Goal: Submit feedback/report problem

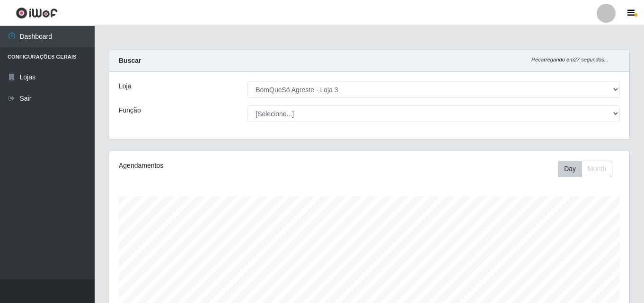
select select "215"
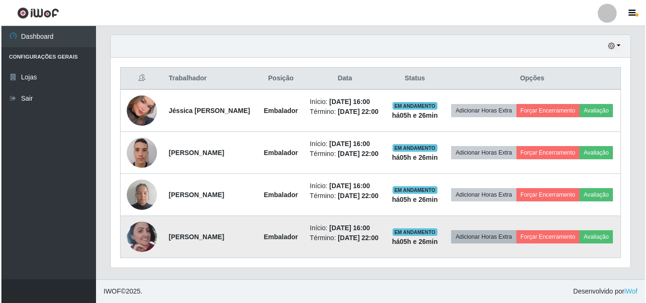
scroll to position [196, 520]
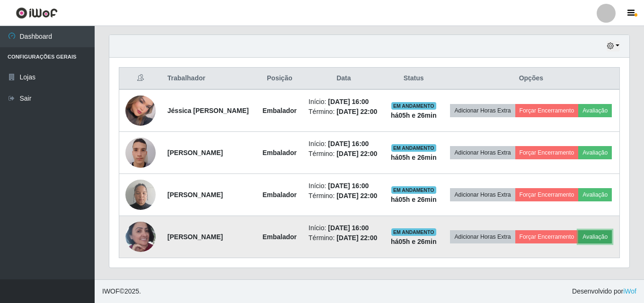
click at [578, 244] on button "Avaliação" at bounding box center [595, 236] width 34 height 13
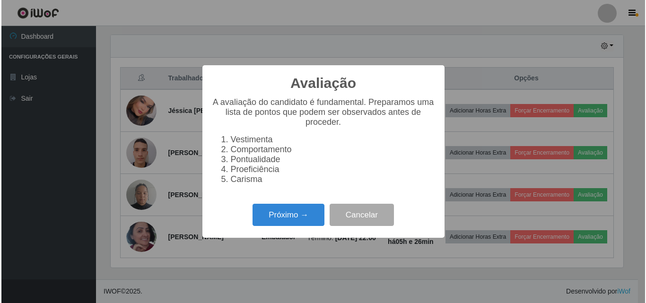
scroll to position [196, 515]
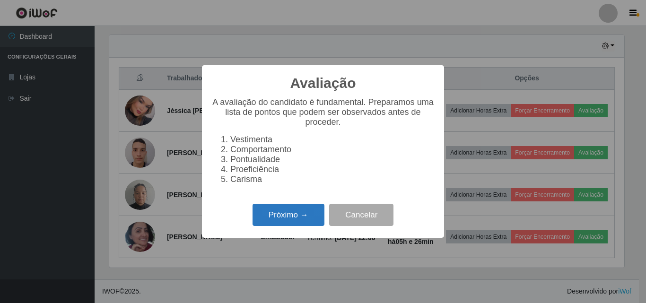
click at [276, 219] on button "Próximo →" at bounding box center [288, 215] width 72 height 22
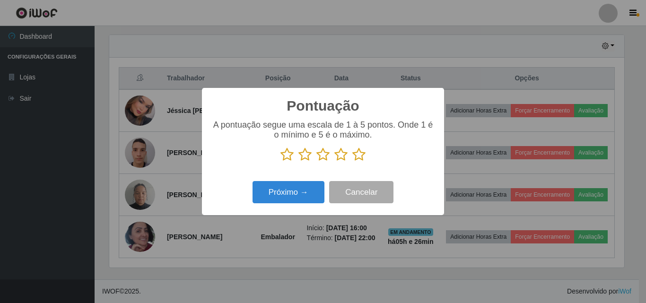
scroll to position [472637, 472319]
click at [363, 157] on icon at bounding box center [358, 155] width 13 height 14
click at [352, 162] on input "radio" at bounding box center [352, 162] width 0 height 0
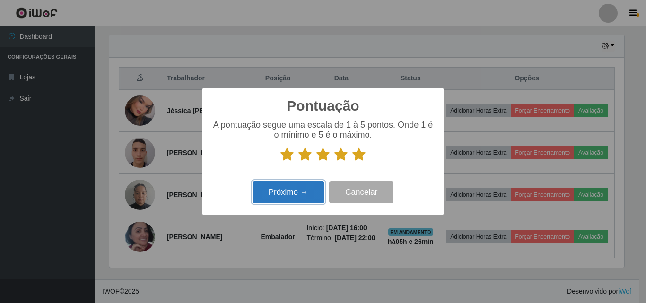
click at [298, 193] on button "Próximo →" at bounding box center [288, 192] width 72 height 22
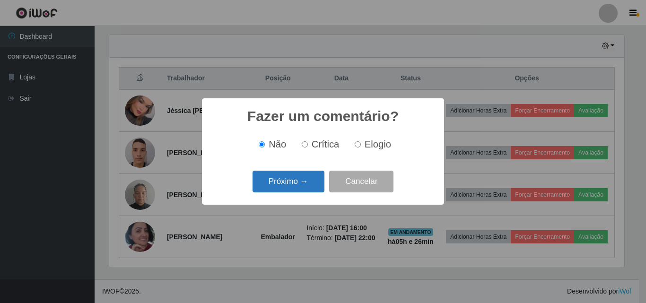
click at [298, 180] on button "Próximo →" at bounding box center [288, 182] width 72 height 22
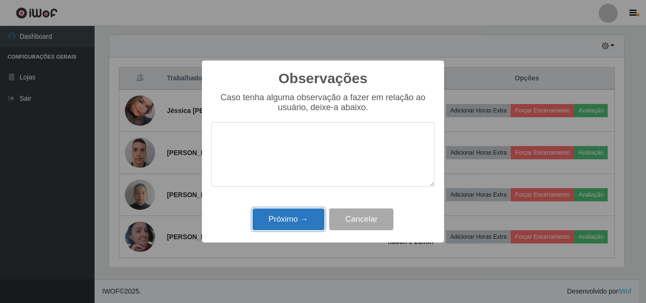
click at [295, 219] on button "Próximo →" at bounding box center [288, 220] width 72 height 22
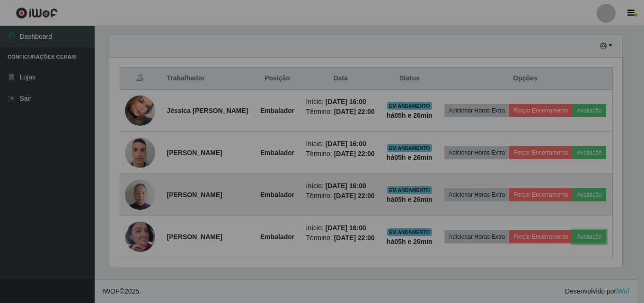
scroll to position [196, 520]
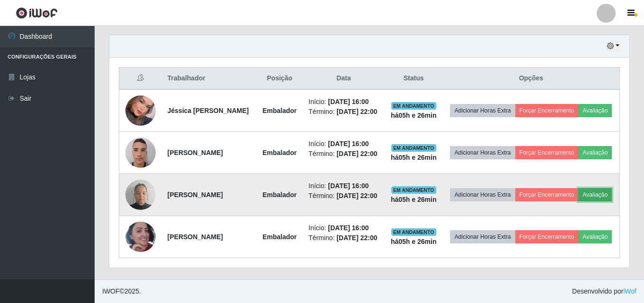
click at [578, 194] on button "Avaliação" at bounding box center [595, 194] width 34 height 13
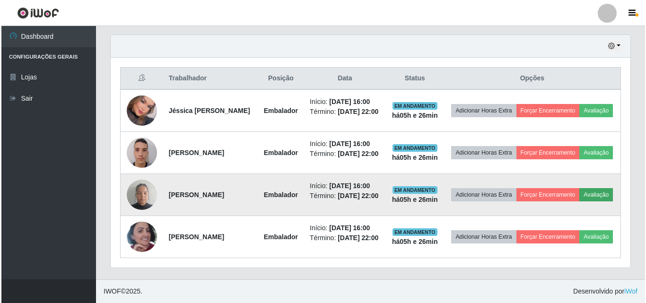
scroll to position [196, 515]
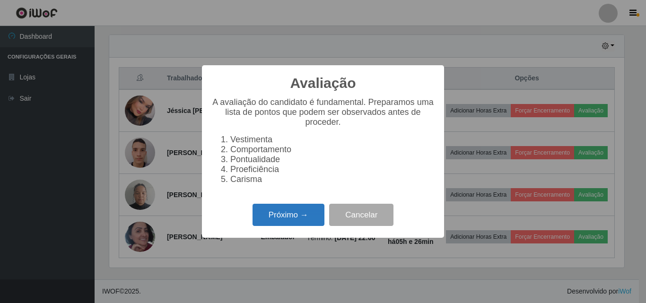
click at [293, 226] on button "Próximo →" at bounding box center [288, 215] width 72 height 22
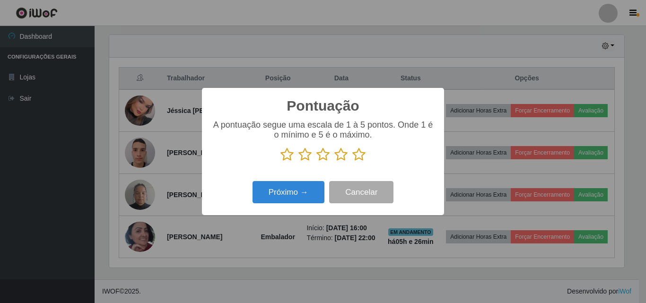
scroll to position [472637, 472319]
click at [355, 158] on icon at bounding box center [358, 155] width 13 height 14
click at [352, 162] on input "radio" at bounding box center [352, 162] width 0 height 0
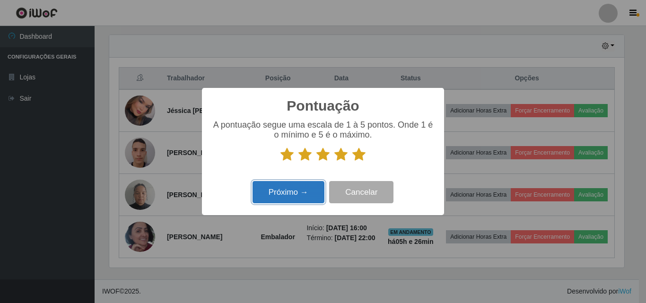
click at [305, 190] on button "Próximo →" at bounding box center [288, 192] width 72 height 22
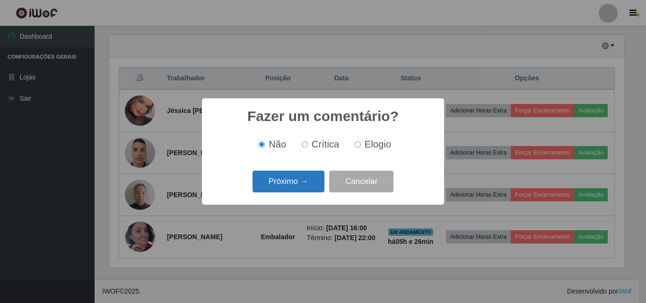
click at [313, 183] on button "Próximo →" at bounding box center [288, 182] width 72 height 22
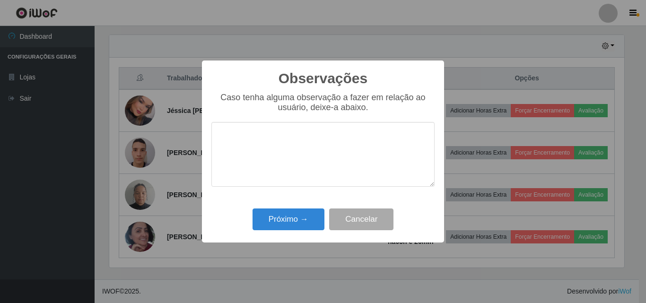
click at [288, 237] on div "Observações × Caso tenha alguma observação a fazer em relação ao usuário, deixe…" at bounding box center [323, 152] width 242 height 182
click at [291, 226] on button "Próximo →" at bounding box center [288, 220] width 72 height 22
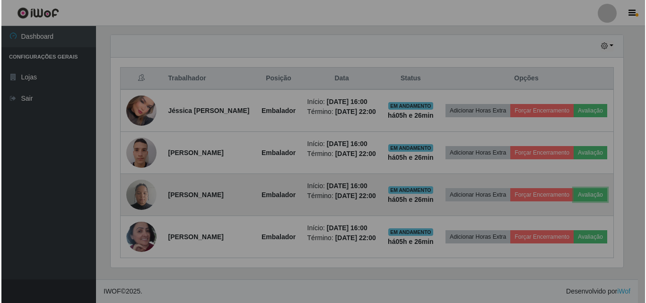
scroll to position [196, 520]
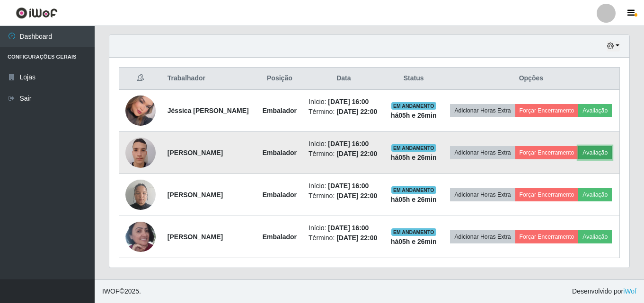
click at [578, 146] on button "Avaliação" at bounding box center [595, 152] width 34 height 13
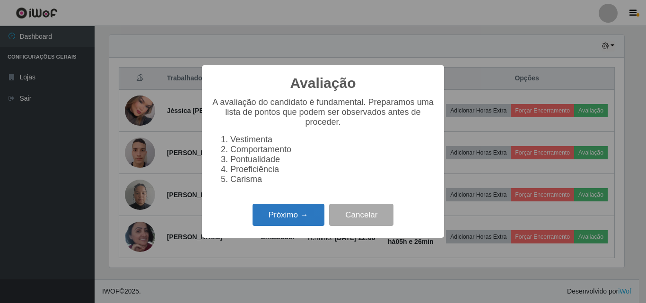
click at [298, 225] on button "Próximo →" at bounding box center [288, 215] width 72 height 22
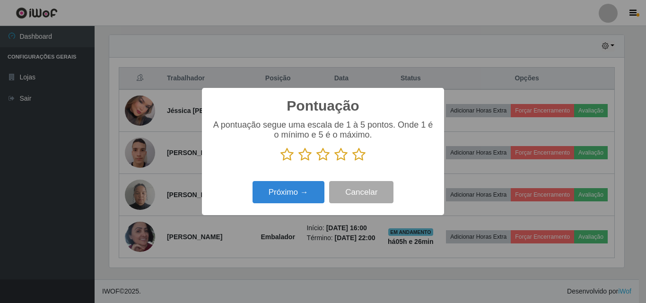
click at [357, 157] on icon at bounding box center [358, 155] width 13 height 14
click at [352, 162] on input "radio" at bounding box center [352, 162] width 0 height 0
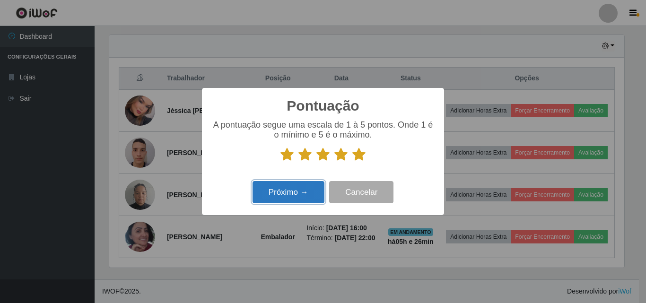
click at [307, 192] on button "Próximo →" at bounding box center [288, 192] width 72 height 22
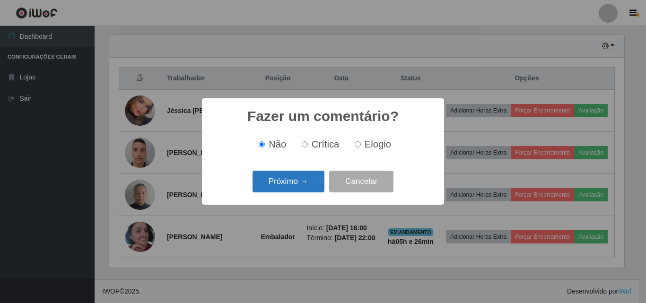
click at [307, 184] on button "Próximo →" at bounding box center [288, 182] width 72 height 22
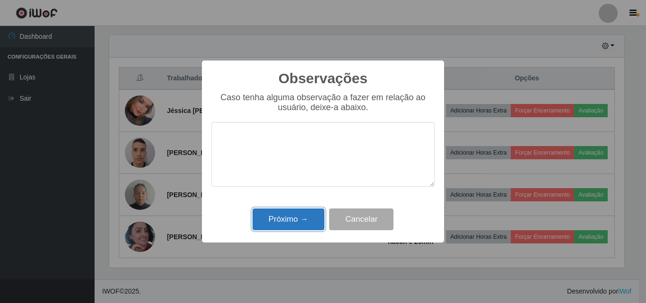
click at [307, 214] on button "Próximo →" at bounding box center [288, 220] width 72 height 22
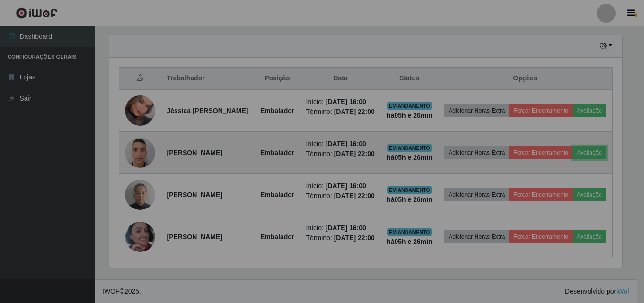
scroll to position [196, 520]
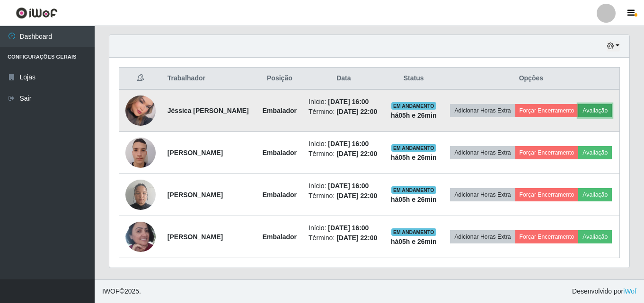
click at [578, 104] on button "Avaliação" at bounding box center [595, 110] width 34 height 13
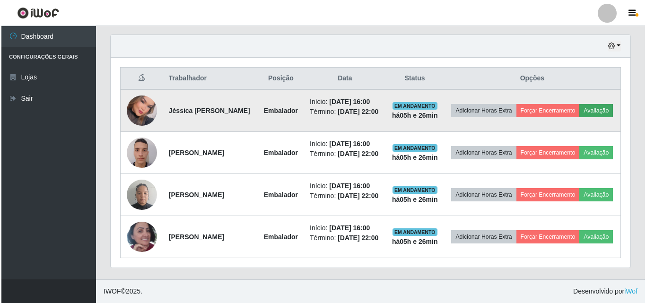
scroll to position [196, 515]
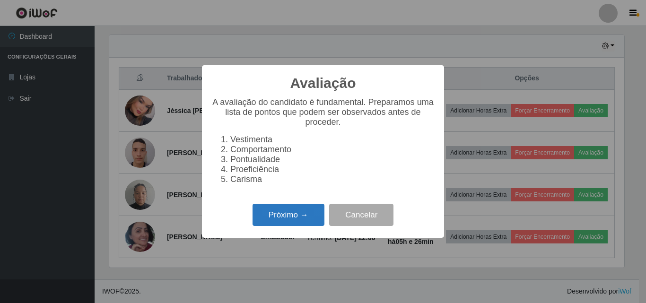
click at [300, 218] on button "Próximo →" at bounding box center [288, 215] width 72 height 22
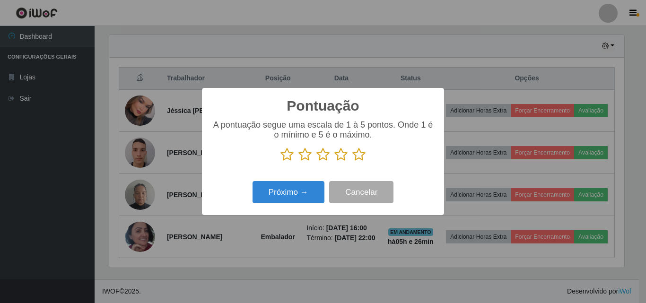
click at [363, 162] on icon at bounding box center [358, 155] width 13 height 14
click at [352, 162] on input "radio" at bounding box center [352, 162] width 0 height 0
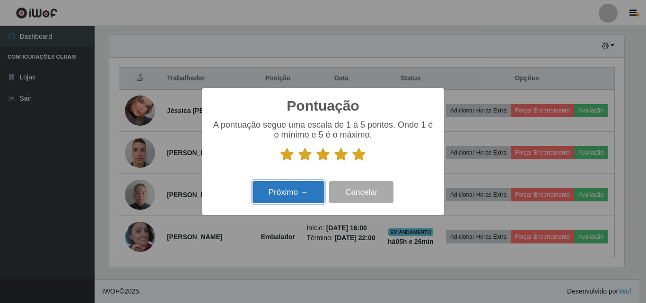
click at [318, 190] on button "Próximo →" at bounding box center [288, 192] width 72 height 22
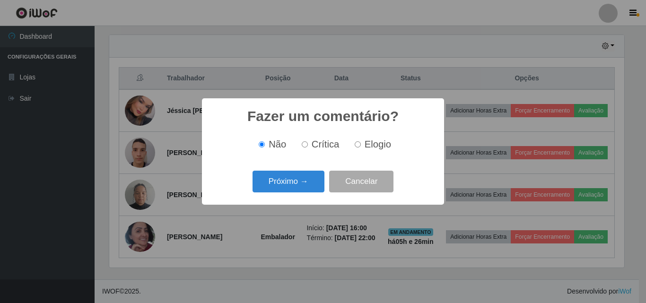
click at [306, 186] on button "Próximo →" at bounding box center [288, 182] width 72 height 22
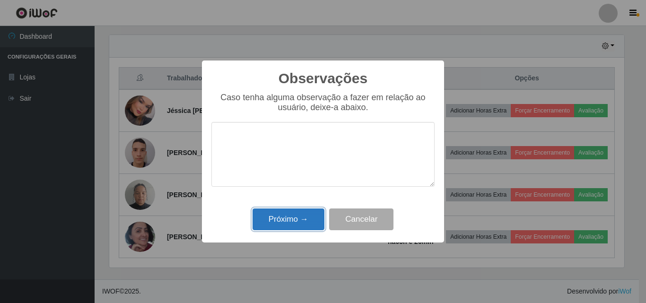
click at [317, 219] on button "Próximo →" at bounding box center [288, 220] width 72 height 22
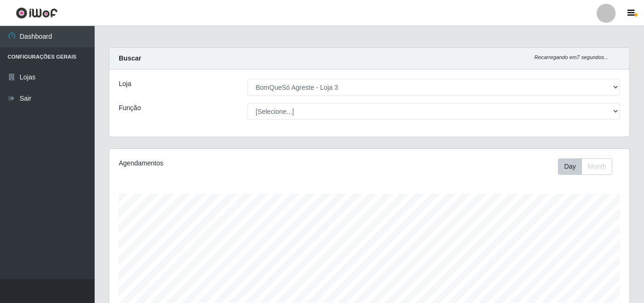
scroll to position [0, 0]
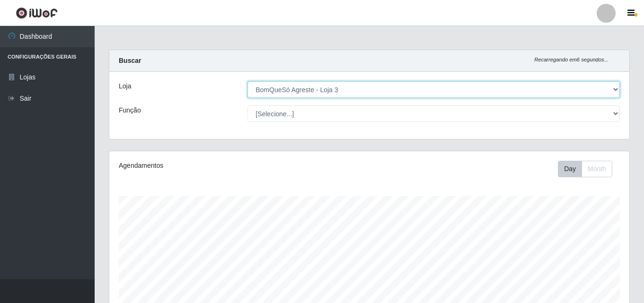
click at [339, 87] on select "[Selecione...] BomQueSó Agreste - Loja 3" at bounding box center [433, 89] width 372 height 17
click at [247, 81] on select "[Selecione...] BomQueSó Agreste - Loja 3" at bounding box center [433, 89] width 372 height 17
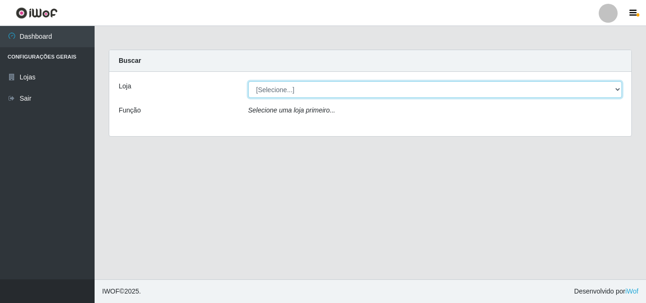
click at [311, 90] on select "[Selecione...] BomQueSó Agreste - Loja 3" at bounding box center [435, 89] width 374 height 17
select select "215"
click at [248, 81] on select "[Selecione...] BomQueSó Agreste - Loja 3" at bounding box center [435, 89] width 374 height 17
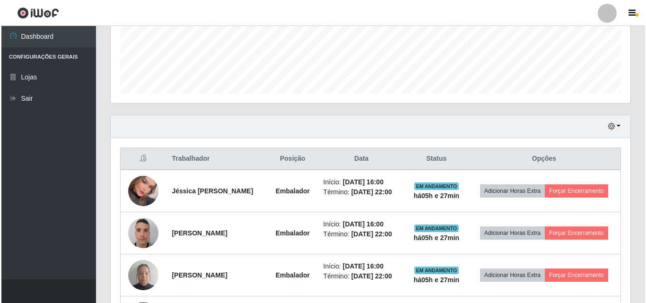
scroll to position [325, 0]
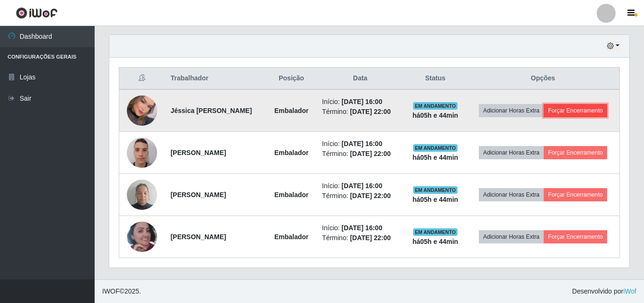
click at [581, 108] on button "Forçar Encerramento" at bounding box center [574, 110] width 63 height 13
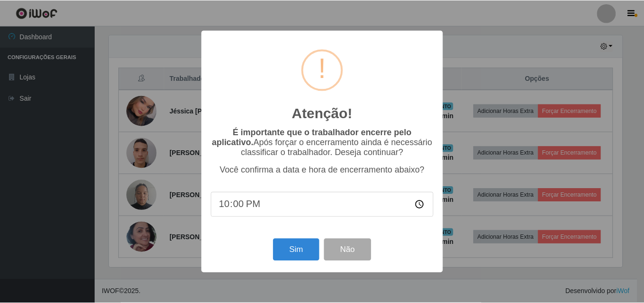
scroll to position [196, 515]
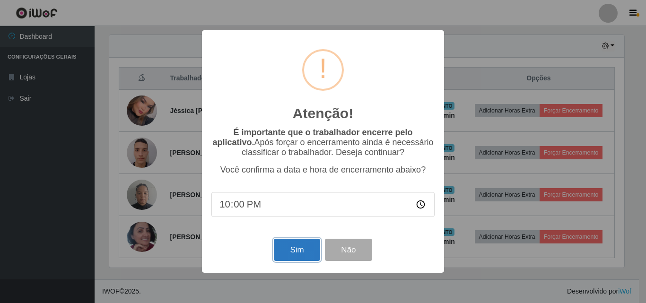
click at [302, 260] on button "Sim" at bounding box center [297, 250] width 46 height 22
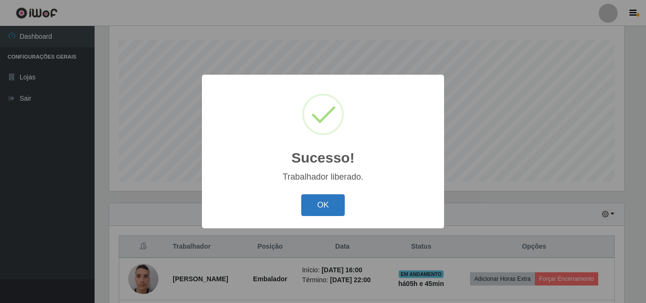
click at [330, 205] on button "OK" at bounding box center [323, 205] width 44 height 22
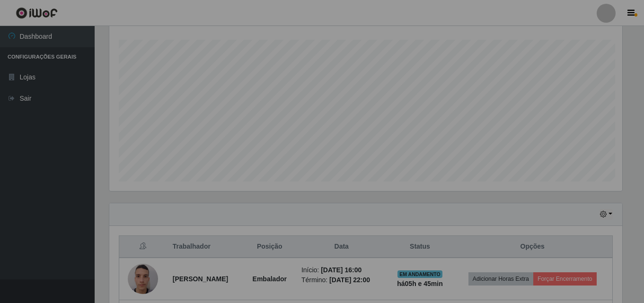
scroll to position [196, 520]
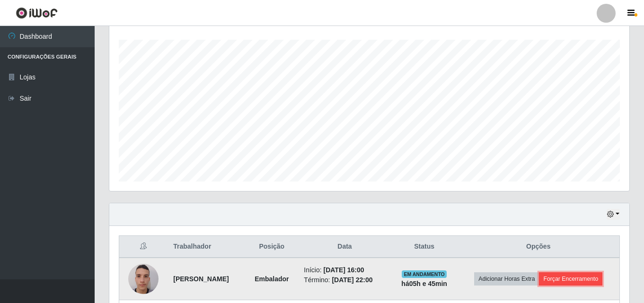
click at [574, 275] on button "Forçar Encerramento" at bounding box center [570, 278] width 63 height 13
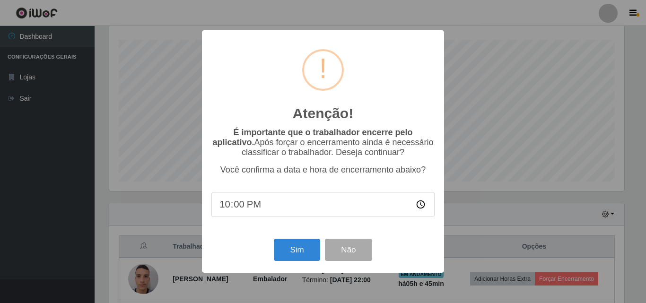
click at [264, 251] on div "Sim Não" at bounding box center [322, 249] width 223 height 27
click at [293, 250] on button "Sim" at bounding box center [297, 250] width 46 height 22
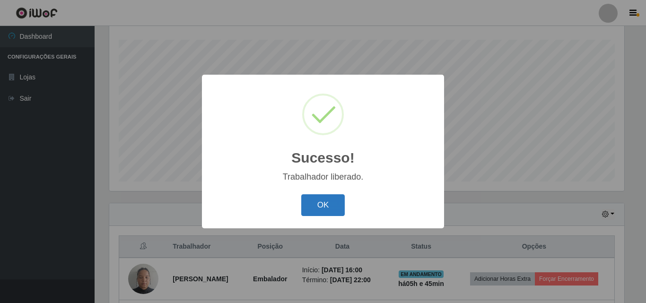
click at [328, 206] on button "OK" at bounding box center [323, 205] width 44 height 22
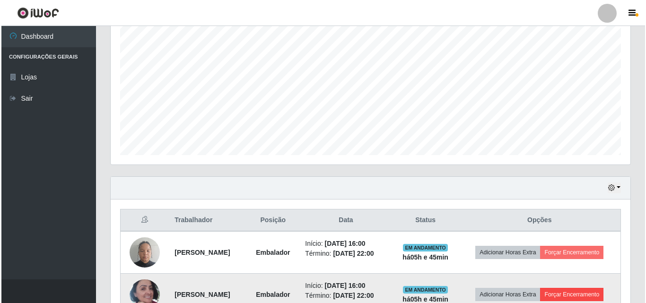
scroll to position [241, 0]
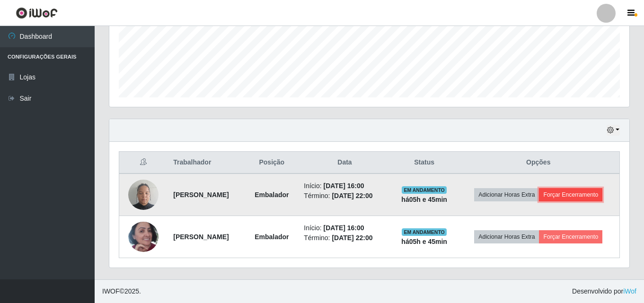
click at [596, 193] on button "Forçar Encerramento" at bounding box center [570, 194] width 63 height 13
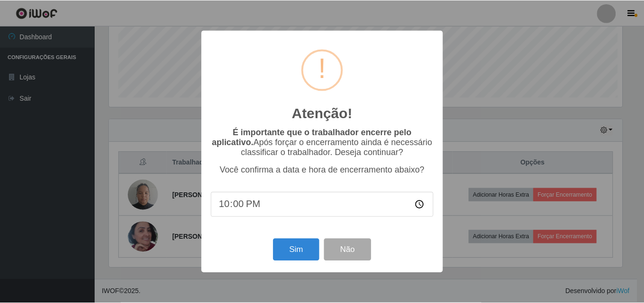
scroll to position [196, 515]
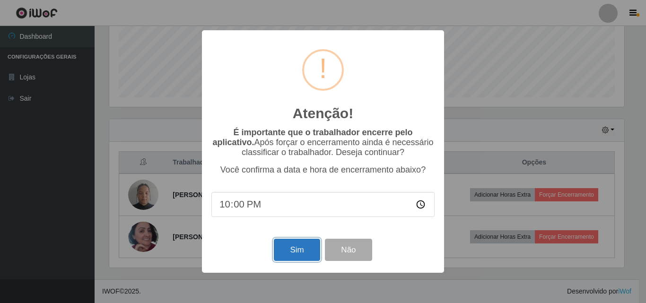
click at [303, 251] on button "Sim" at bounding box center [297, 250] width 46 height 22
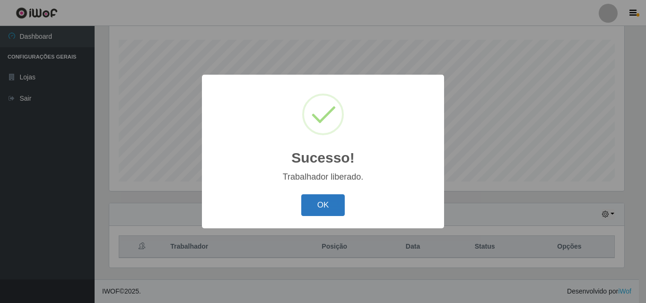
click at [320, 209] on button "OK" at bounding box center [323, 205] width 44 height 22
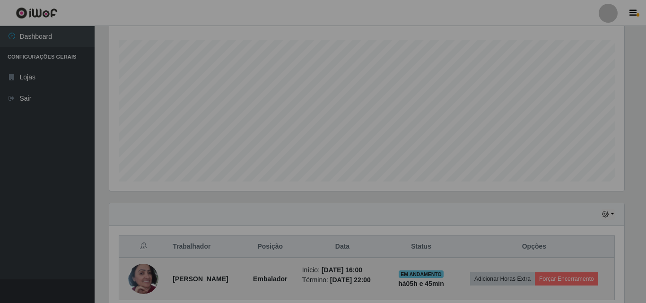
scroll to position [196, 520]
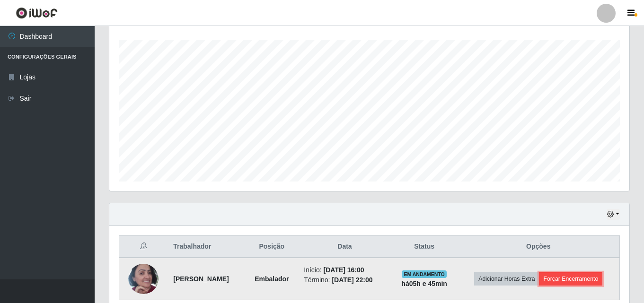
click at [556, 277] on button "Forçar Encerramento" at bounding box center [570, 278] width 63 height 13
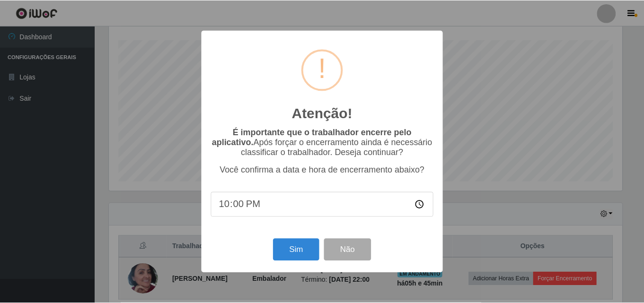
scroll to position [196, 515]
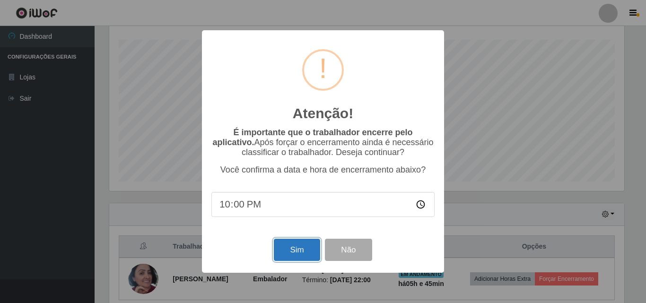
click at [280, 252] on button "Sim" at bounding box center [297, 250] width 46 height 22
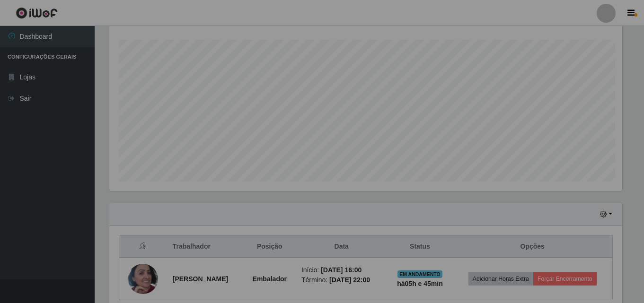
scroll to position [0, 0]
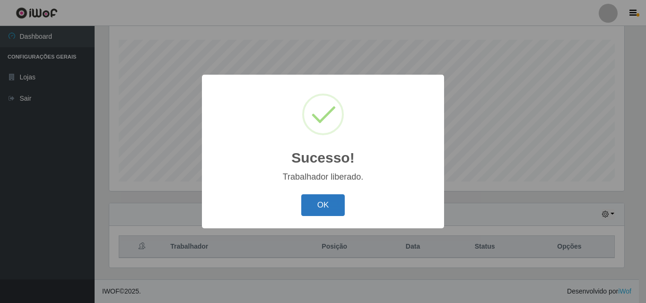
click at [311, 197] on button "OK" at bounding box center [323, 205] width 44 height 22
